Goal: Contribute content: Contribute content

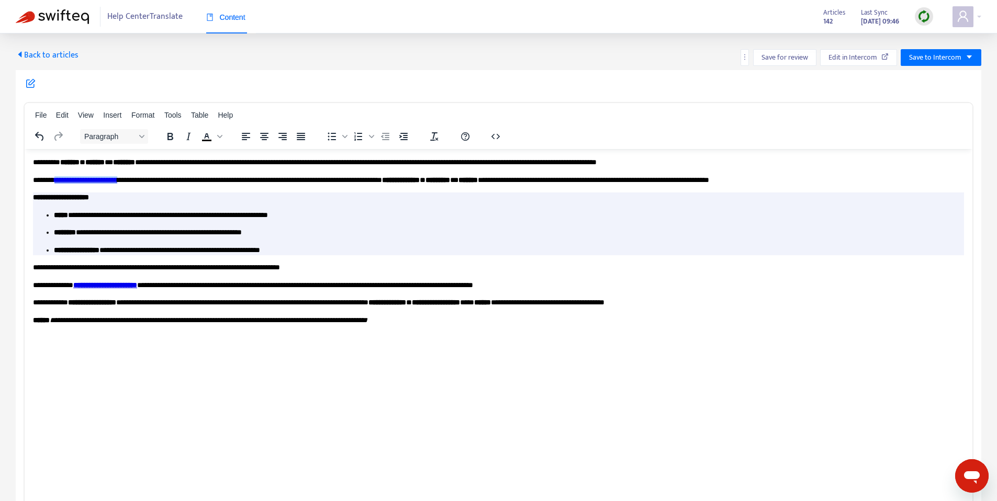
click at [54, 55] on span "Back to articles" at bounding box center [47, 55] width 63 height 14
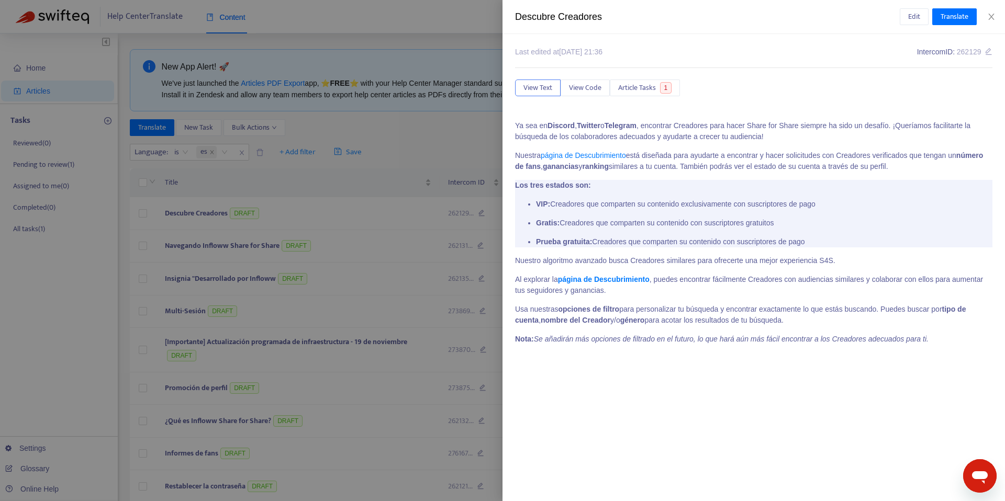
click at [560, 17] on div "Descubre Creadores" at bounding box center [707, 17] width 385 height 14
drag, startPoint x: 560, startPoint y: 17, endPoint x: 546, endPoint y: 5, distance: 18.1
click at [560, 17] on div "Descubre Creadores" at bounding box center [707, 17] width 385 height 14
copy div "Descubre Creadores Edit Translate"
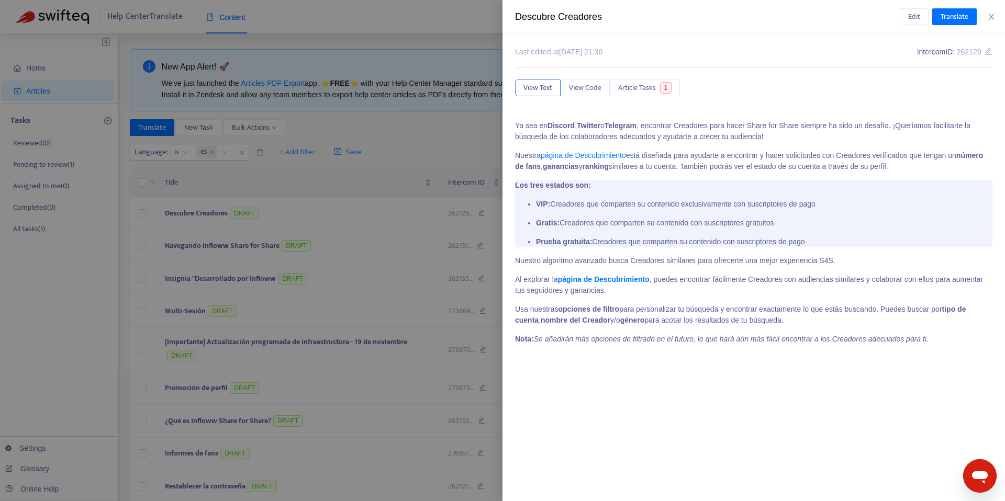
click at [339, 112] on div at bounding box center [502, 250] width 1005 height 501
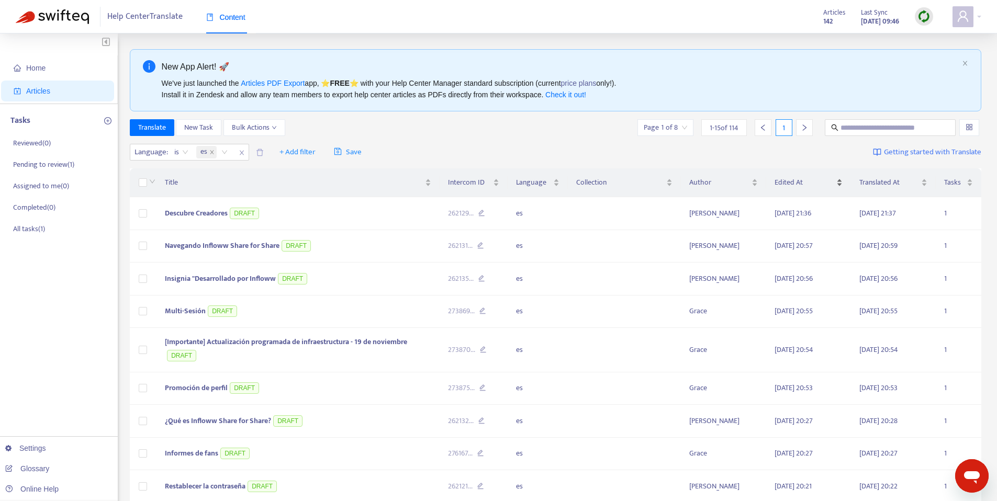
click at [792, 177] on div "Edited At" at bounding box center [809, 183] width 68 height 12
click at [795, 178] on span "Edited At" at bounding box center [805, 183] width 60 height 12
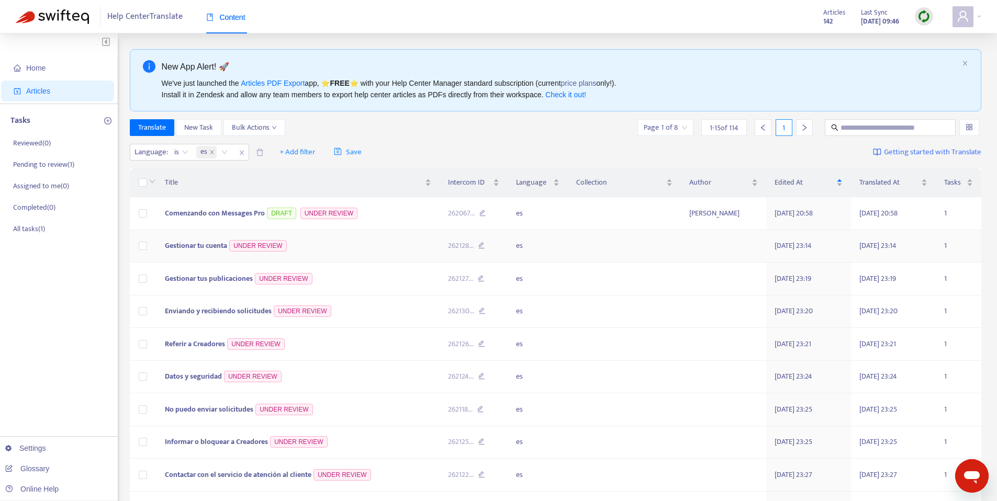
click at [195, 242] on span "Gestionar tu cuenta" at bounding box center [196, 246] width 62 height 12
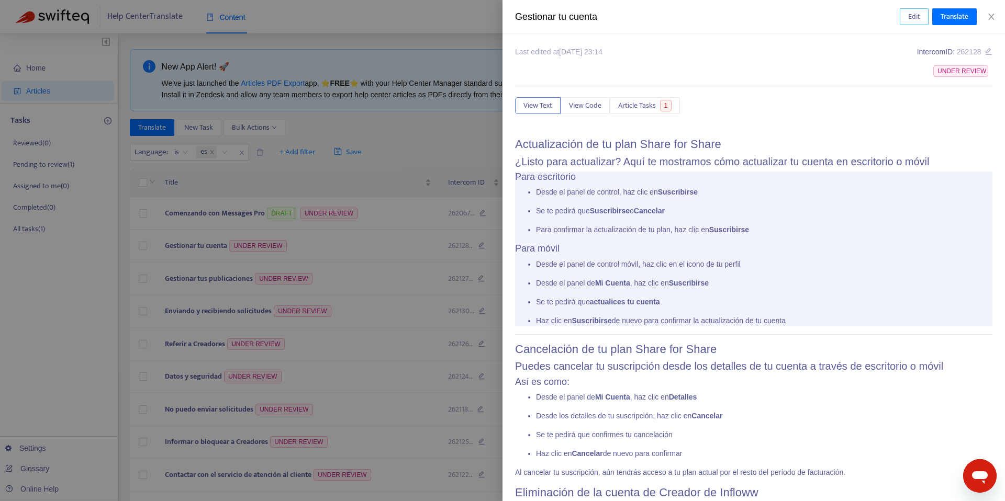
click at [912, 21] on span "Edit" at bounding box center [914, 17] width 12 height 12
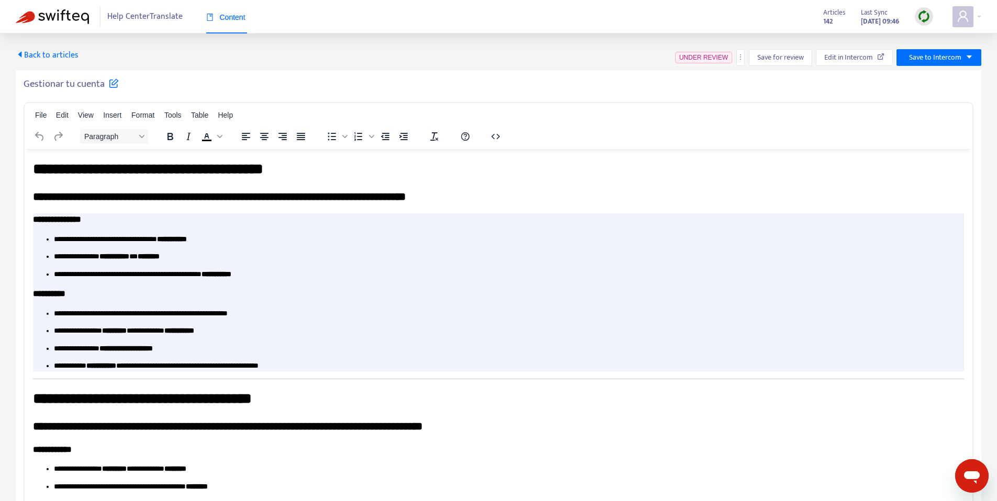
click at [51, 82] on h5 "Gestionar tu cuenta" at bounding box center [71, 84] width 95 height 13
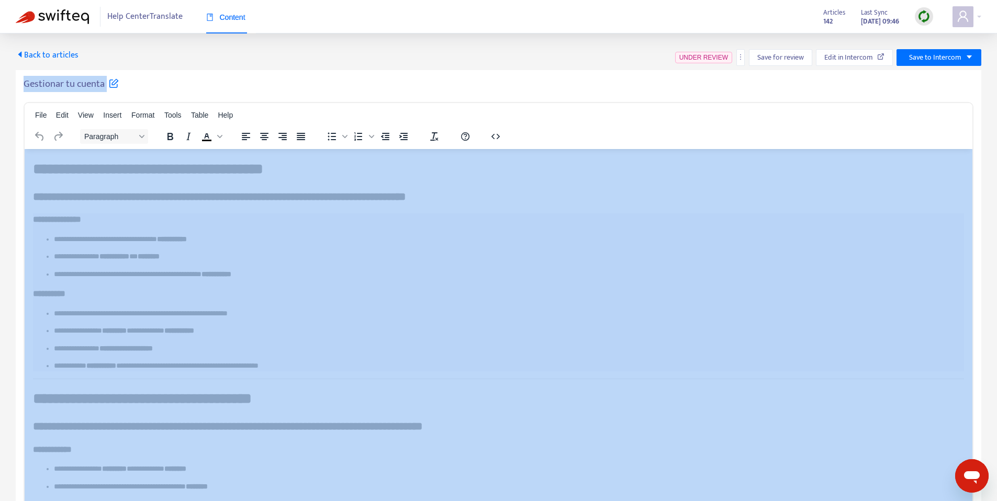
click at [51, 82] on h5 "Gestionar tu cuenta" at bounding box center [71, 84] width 95 height 13
copy div "Gestionar tu cuenta File Edit View Insert Format Tools Table Help Paragraph To …"
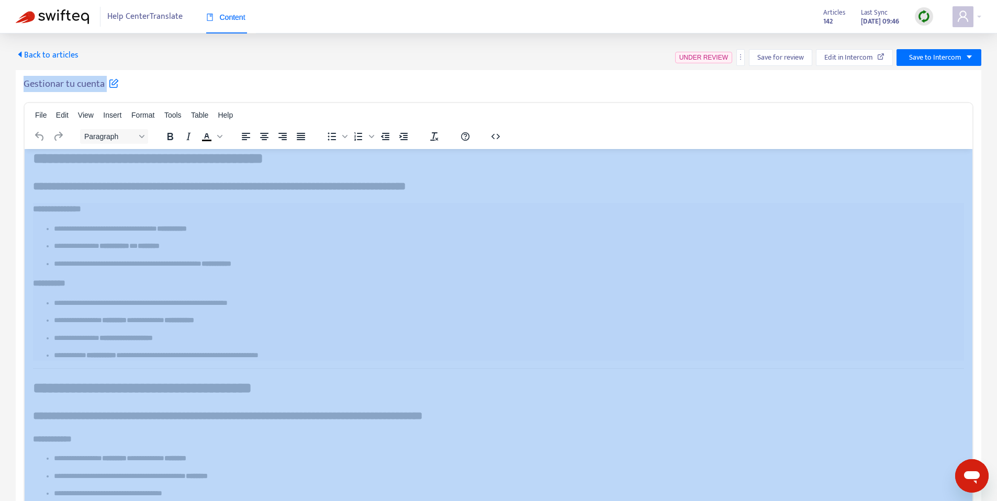
scroll to position [11, 0]
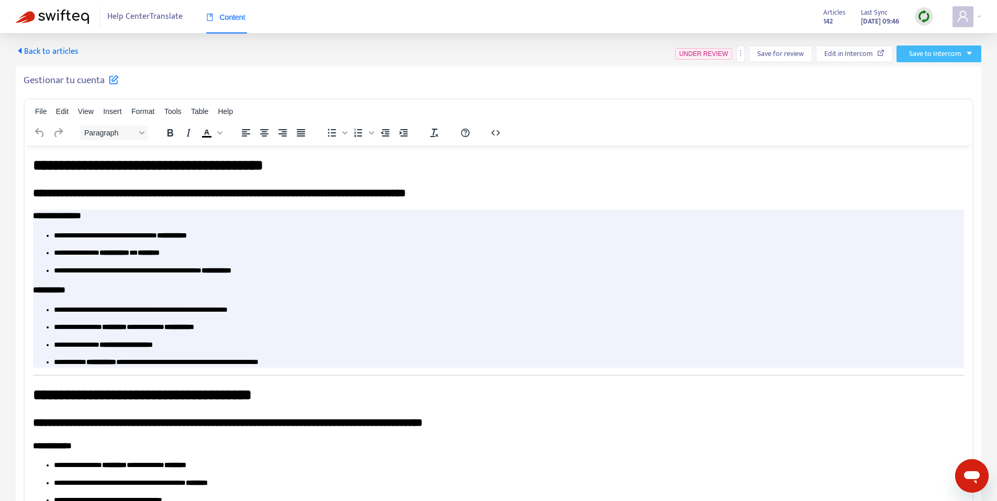
scroll to position [0, 0]
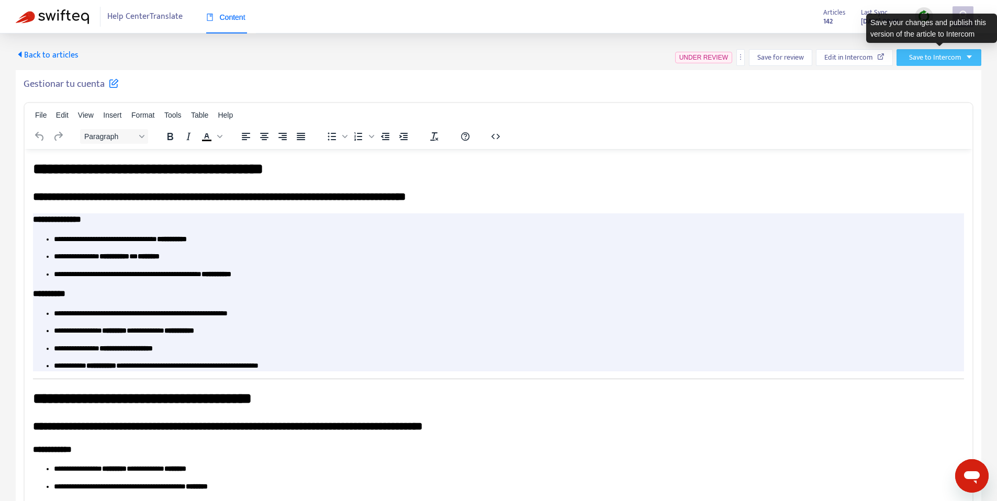
click at [939, 60] on span "Save to Intercom" at bounding box center [935, 58] width 52 height 12
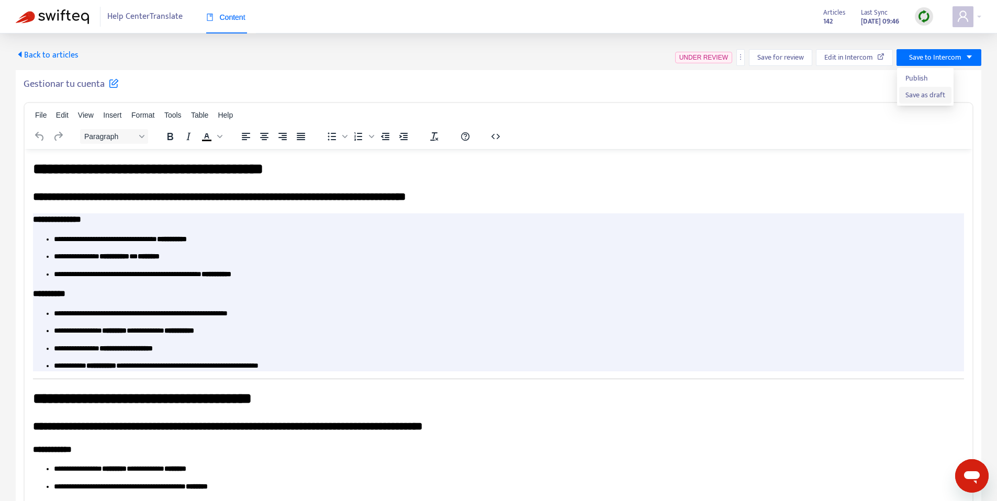
click at [916, 97] on span "Save as draft" at bounding box center [926, 96] width 40 height 12
click at [56, 52] on span "Back to articles" at bounding box center [47, 55] width 63 height 14
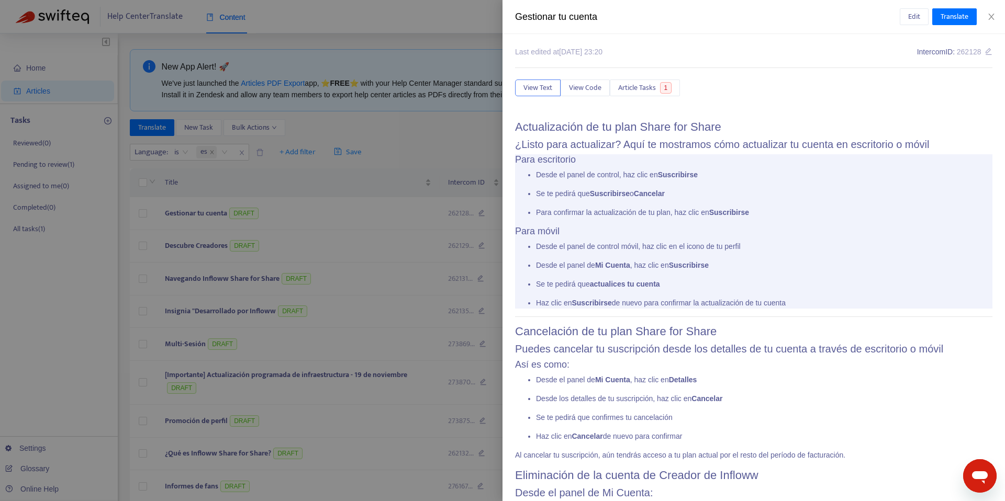
click at [550, 24] on div "Gestionar tu cuenta Edit Translate" at bounding box center [753, 17] width 502 height 34
click at [543, 17] on div "Gestionar tu cuenta" at bounding box center [707, 17] width 385 height 14
copy div "Gestionar tu cuenta Edit Translate"
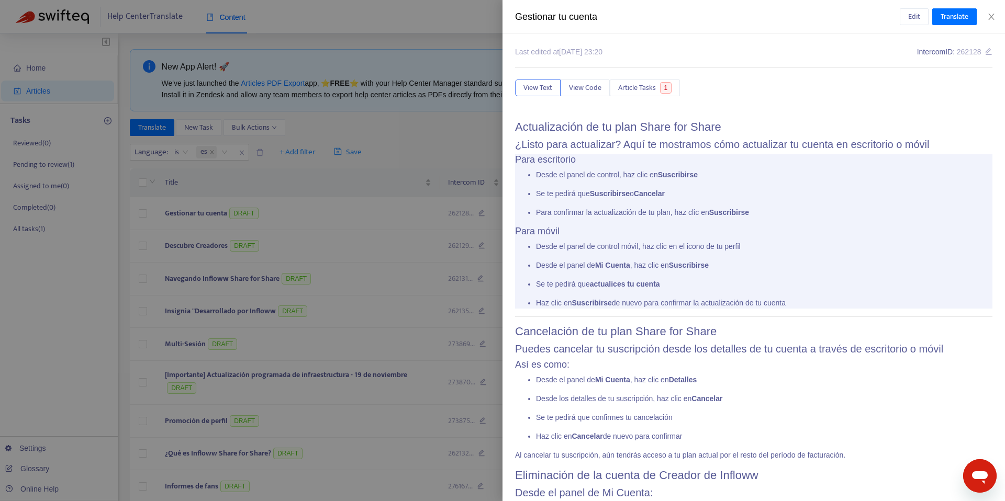
click at [399, 110] on div at bounding box center [502, 250] width 1005 height 501
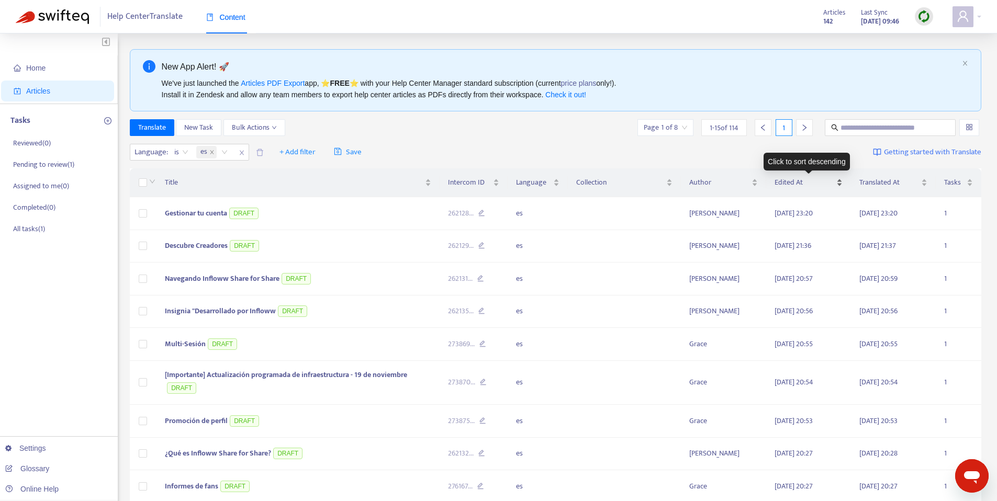
click at [801, 180] on span "Edited At" at bounding box center [805, 183] width 60 height 12
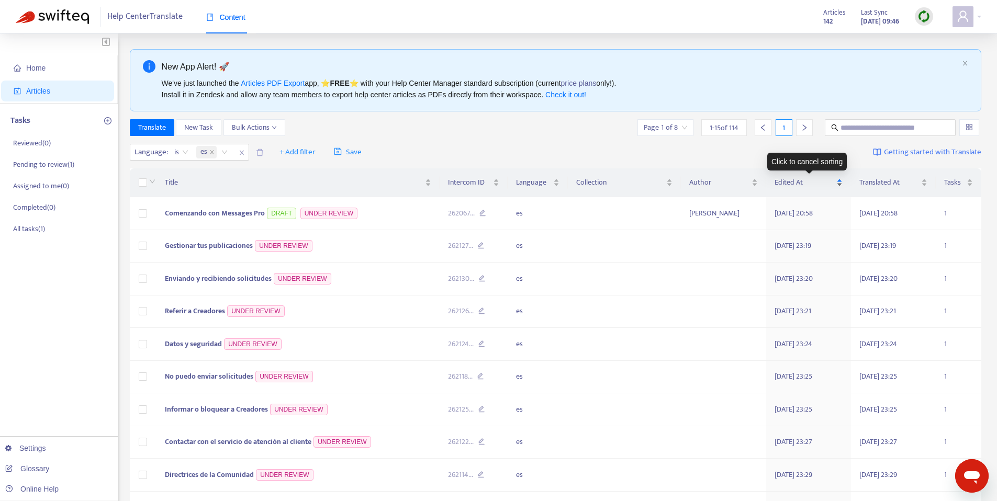
click at [811, 185] on span "Edited At" at bounding box center [805, 183] width 60 height 12
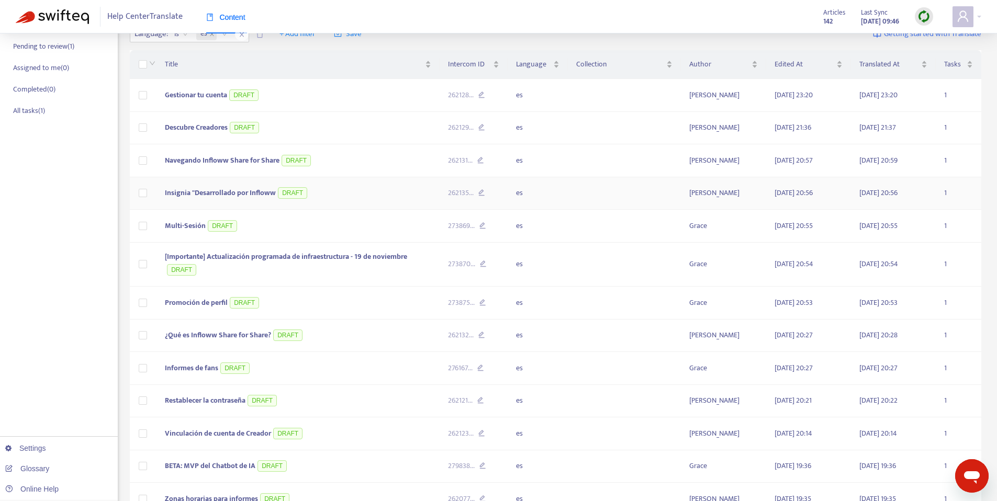
scroll to position [257, 0]
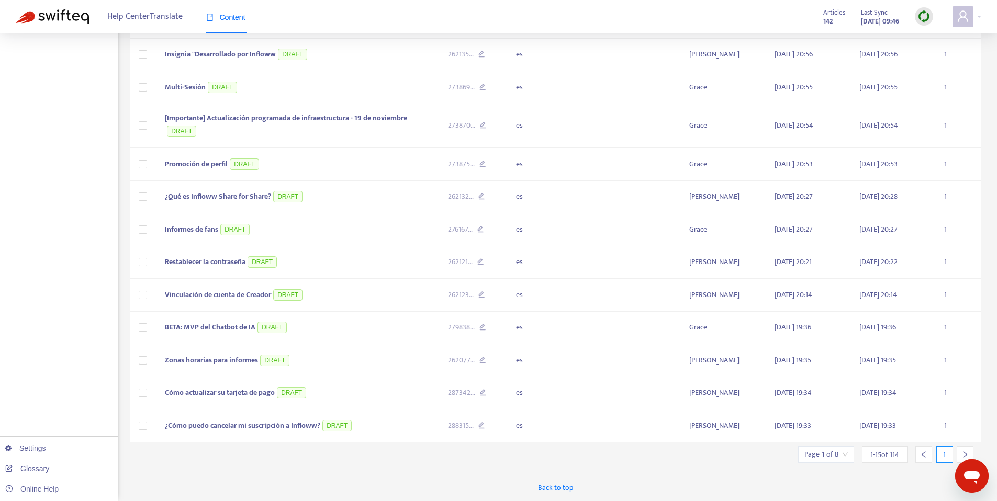
click at [971, 450] on div at bounding box center [965, 454] width 17 height 17
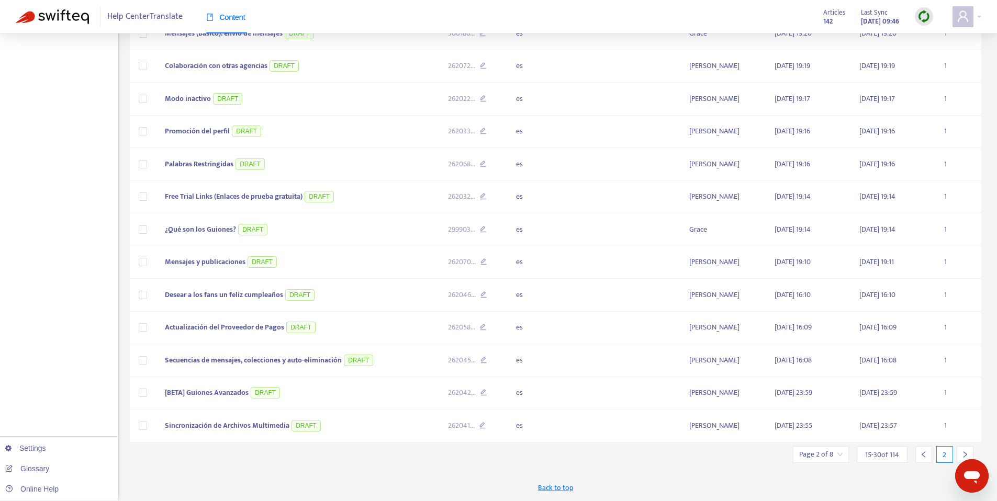
click at [971, 450] on div at bounding box center [965, 454] width 17 height 17
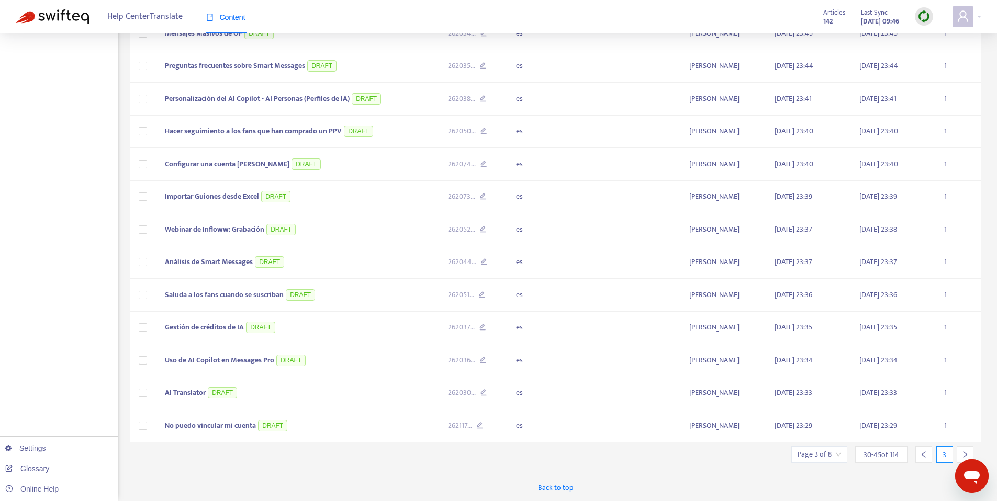
click at [971, 450] on div at bounding box center [965, 454] width 17 height 17
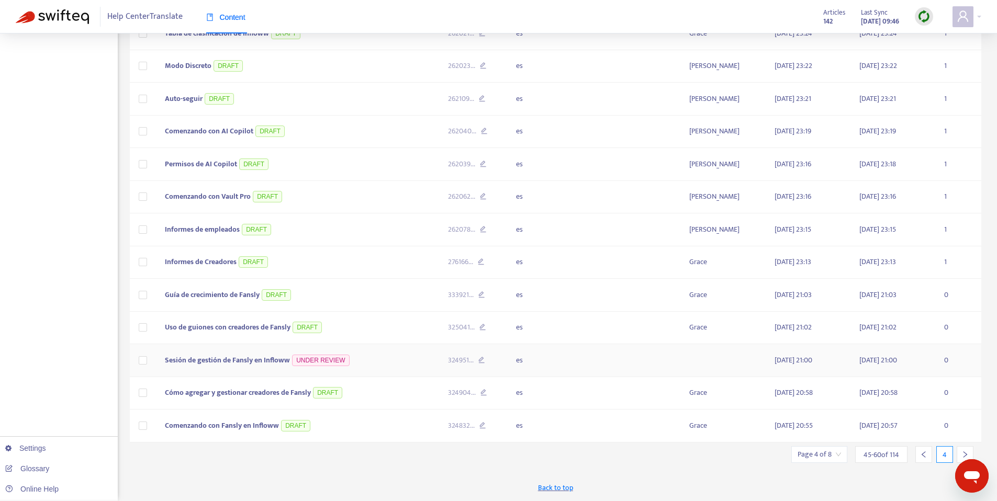
click at [238, 361] on span "Sesión de gestión de Fansly en Infloww" at bounding box center [227, 360] width 125 height 12
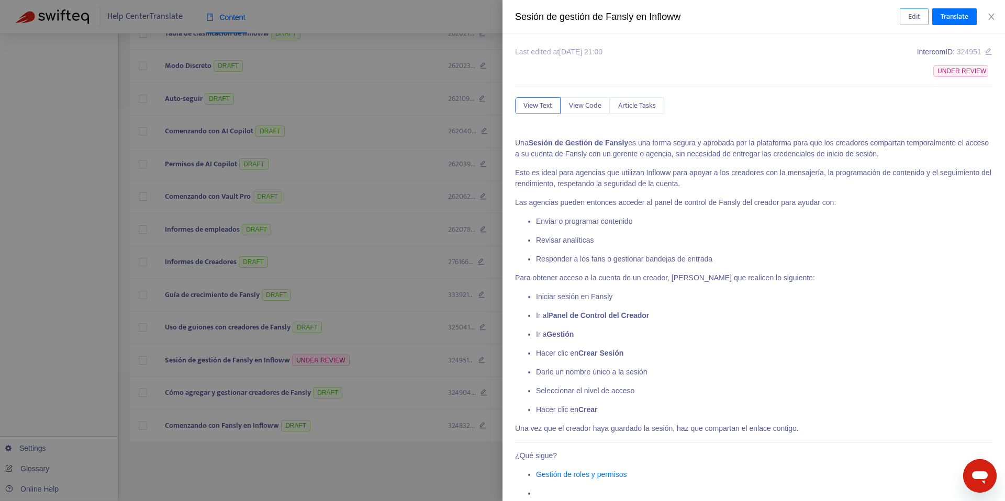
click at [911, 14] on span "Edit" at bounding box center [914, 17] width 12 height 12
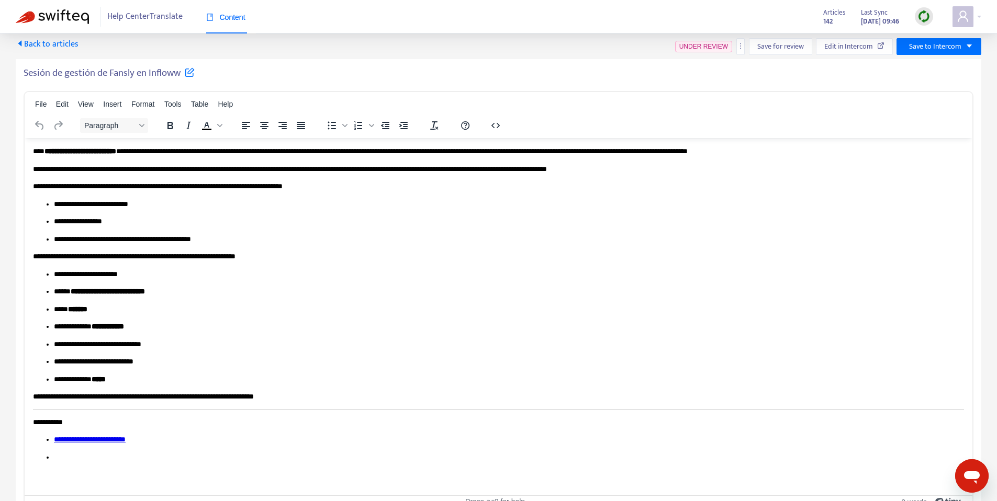
scroll to position [13, 0]
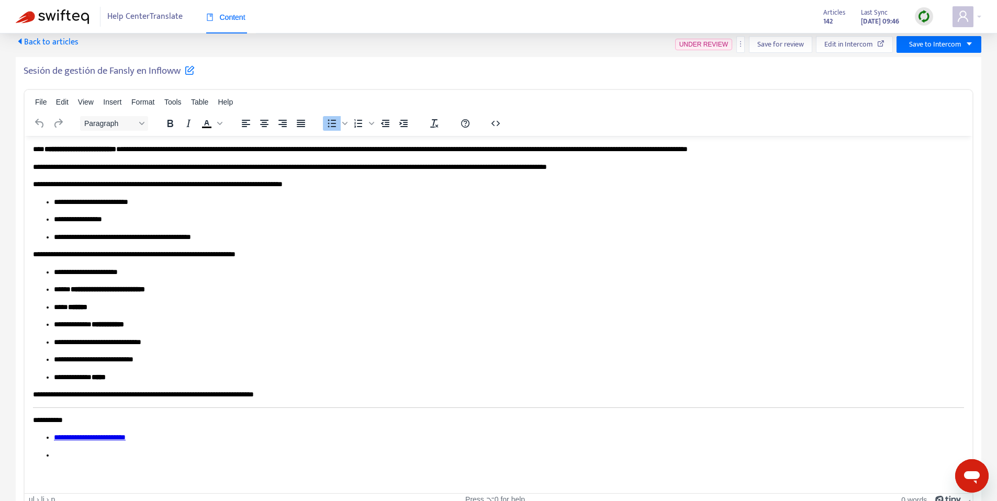
click at [71, 448] on ul "**********" at bounding box center [498, 446] width 931 height 28
click at [800, 44] on span "Save for review" at bounding box center [780, 45] width 47 height 12
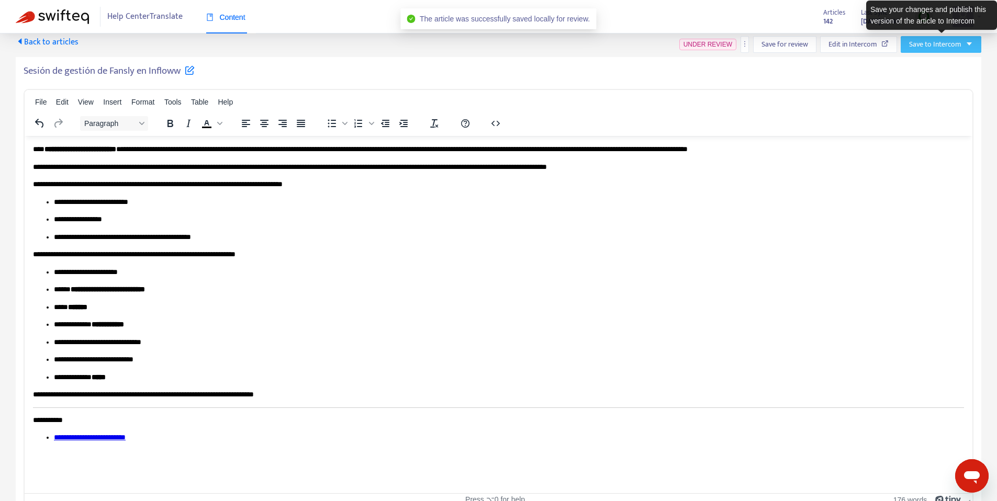
click at [927, 48] on span "Save to Intercom" at bounding box center [935, 45] width 52 height 12
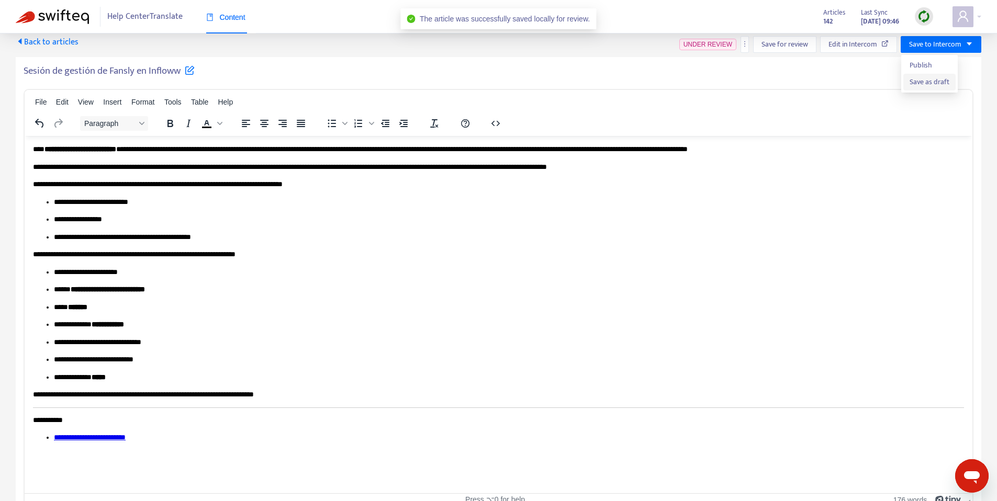
click at [925, 83] on span "Save as draft" at bounding box center [930, 82] width 40 height 12
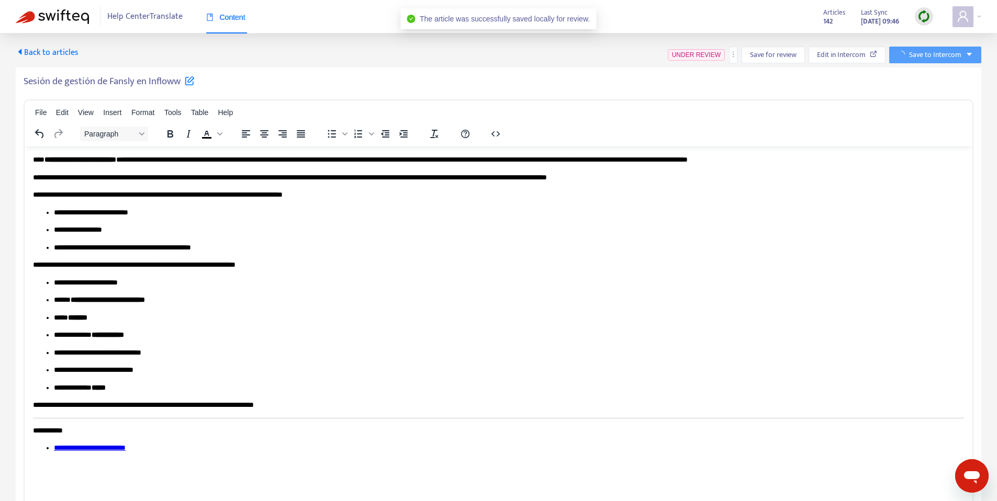
scroll to position [0, 0]
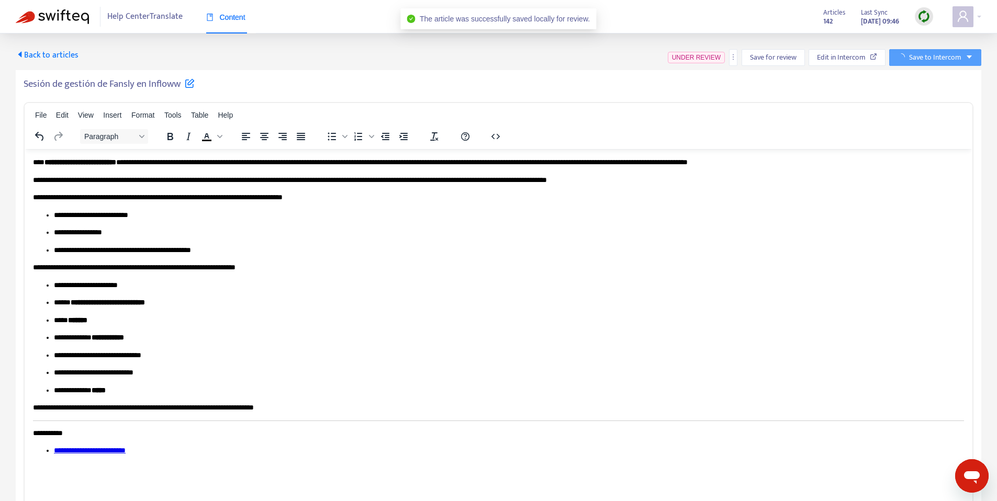
click at [133, 80] on h5 "Sesión de gestión de Fansly en Infloww" at bounding box center [109, 84] width 171 height 13
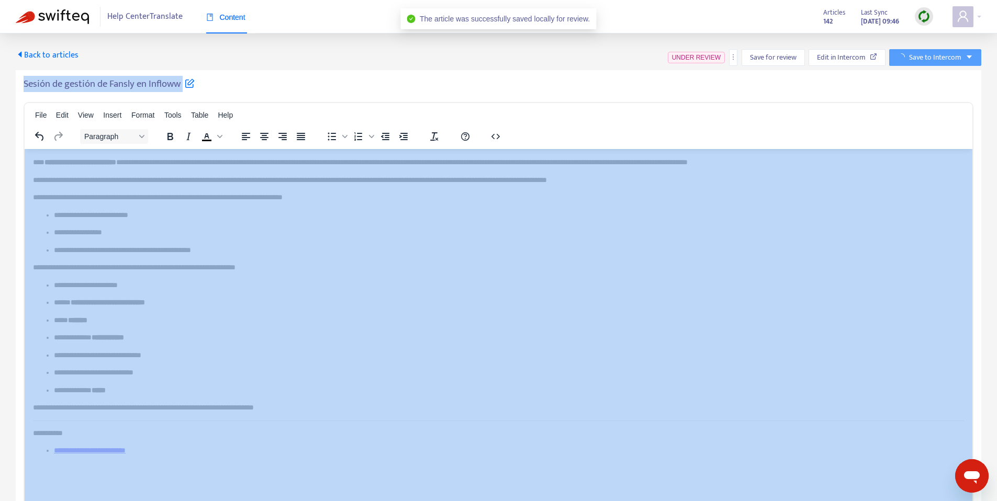
click at [133, 80] on h5 "Sesión de gestión de Fansly en Infloww" at bounding box center [109, 84] width 171 height 13
copy div "Sesión de gestión de Fansly en Infloww File Edit View Insert Format Tools Table…"
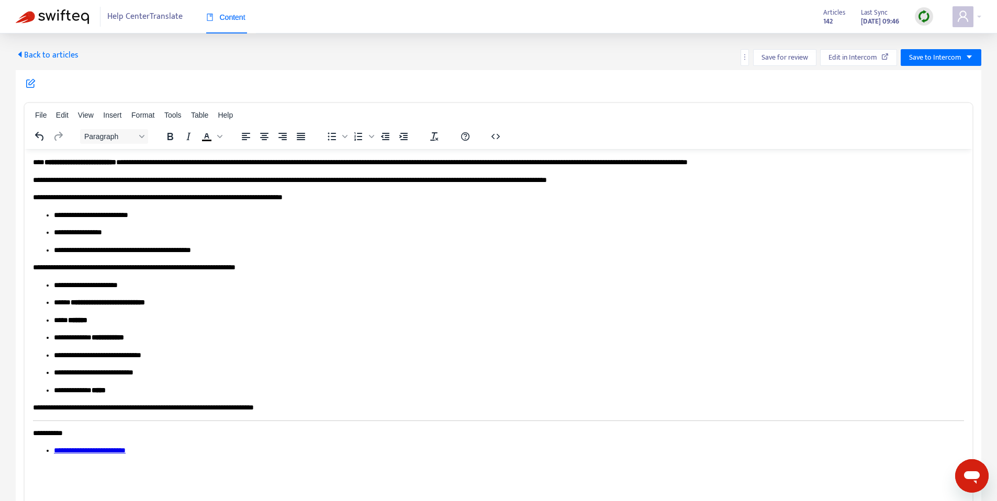
click at [39, 53] on span "Back to articles" at bounding box center [47, 55] width 63 height 14
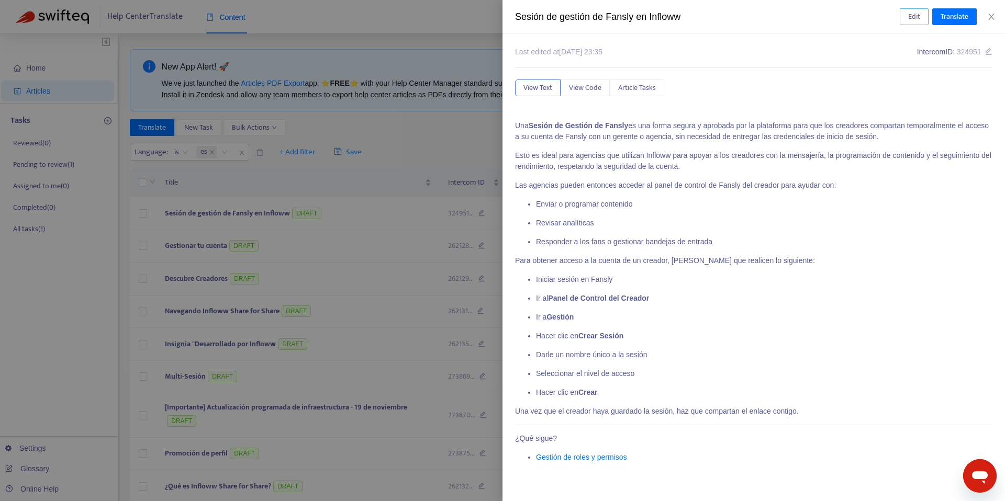
click at [916, 21] on span "Edit" at bounding box center [914, 17] width 12 height 12
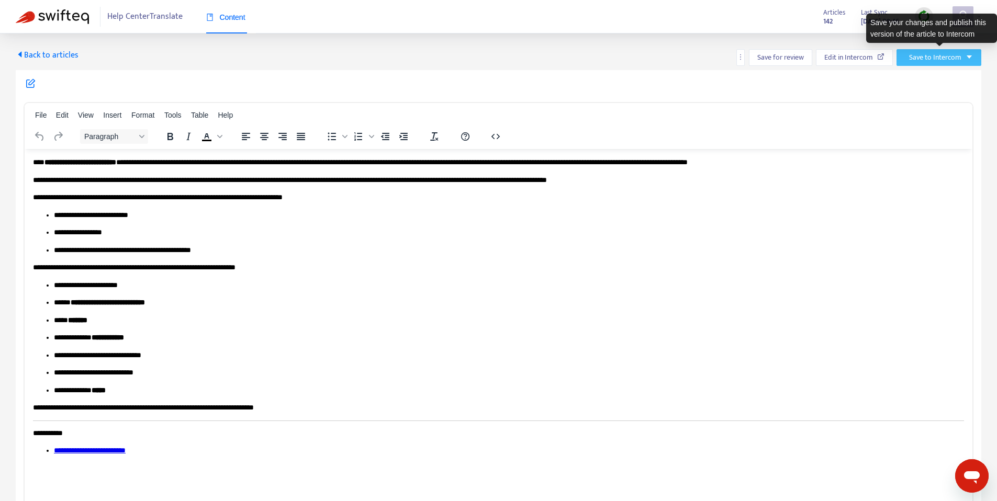
click at [947, 57] on span "Save to Intercom" at bounding box center [935, 58] width 52 height 12
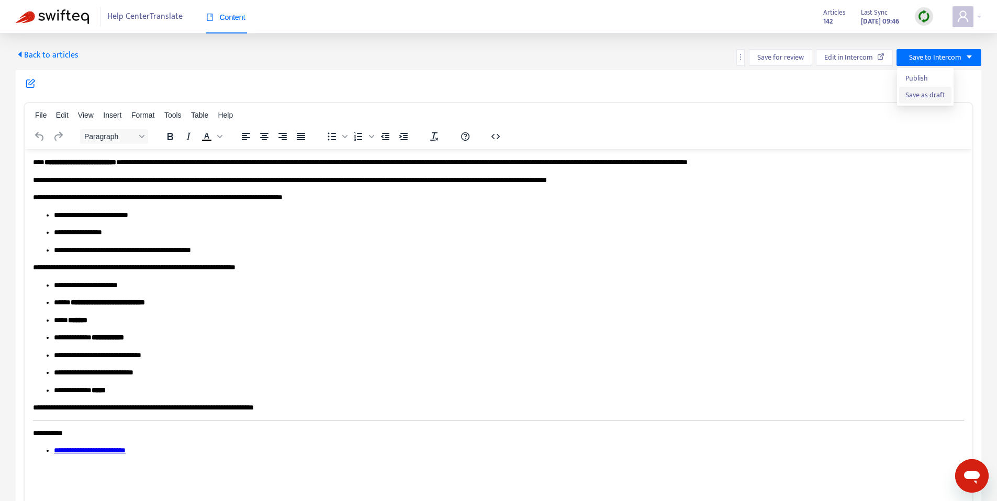
click at [917, 99] on span "Save as draft" at bounding box center [926, 96] width 40 height 12
